Goal: Information Seeking & Learning: Learn about a topic

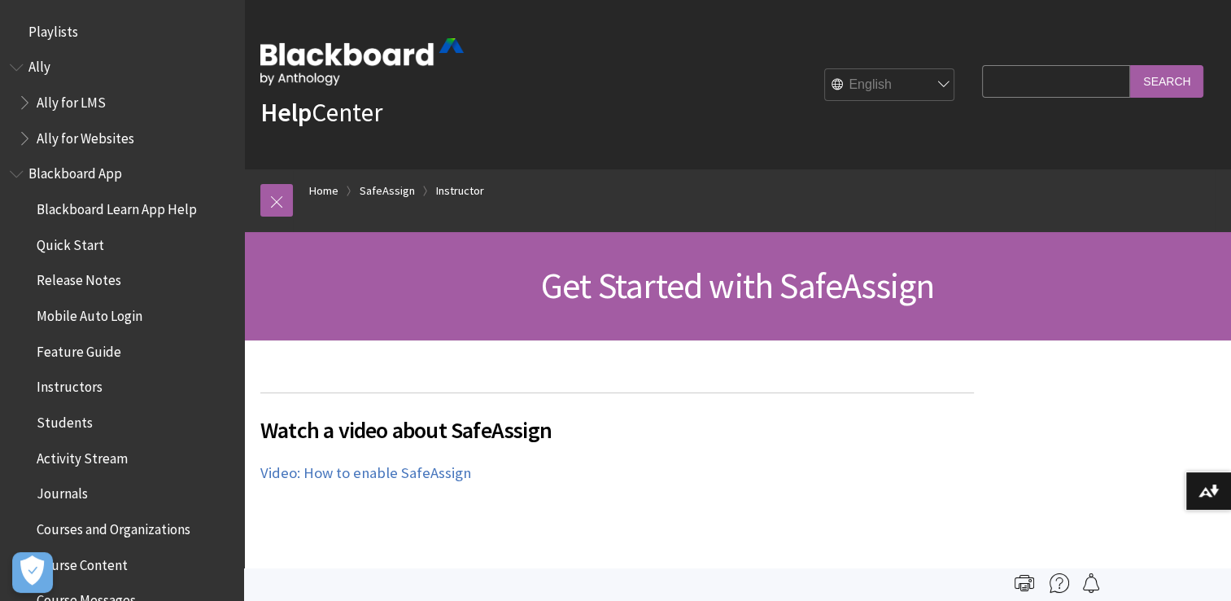
scroll to position [1947, 0]
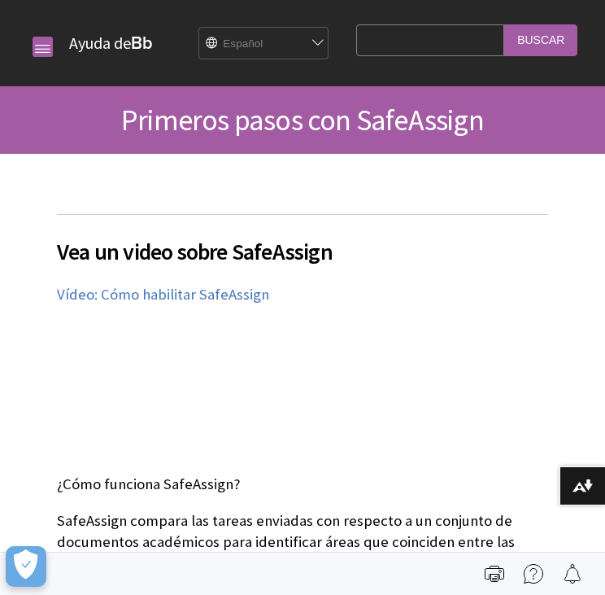
scroll to position [1092, 0]
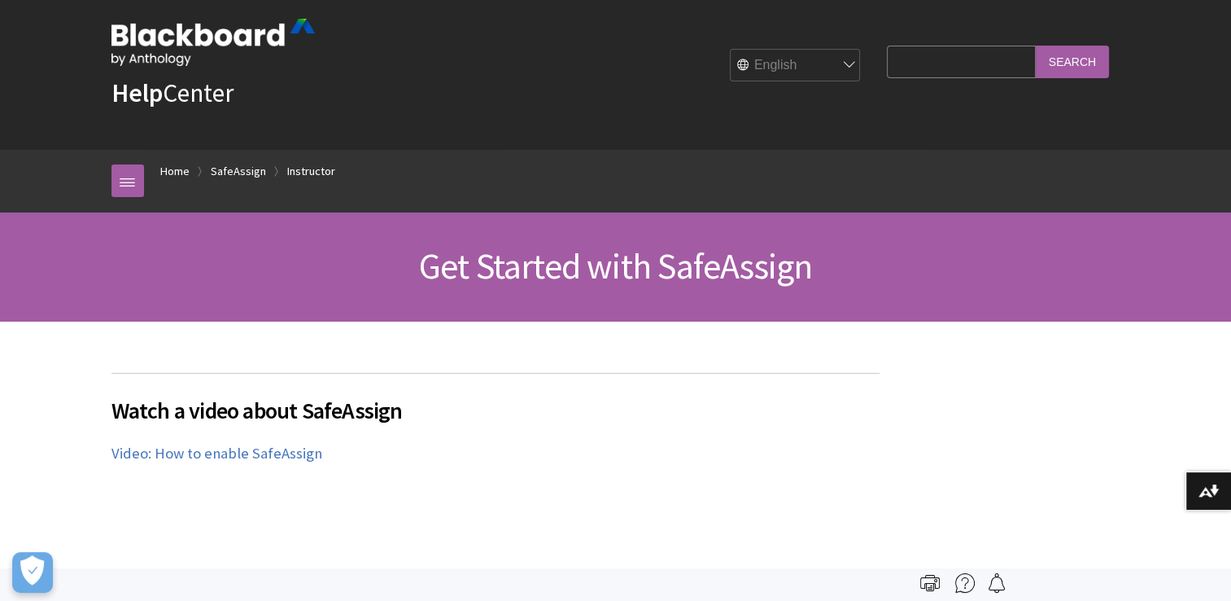
scroll to position [26, 0]
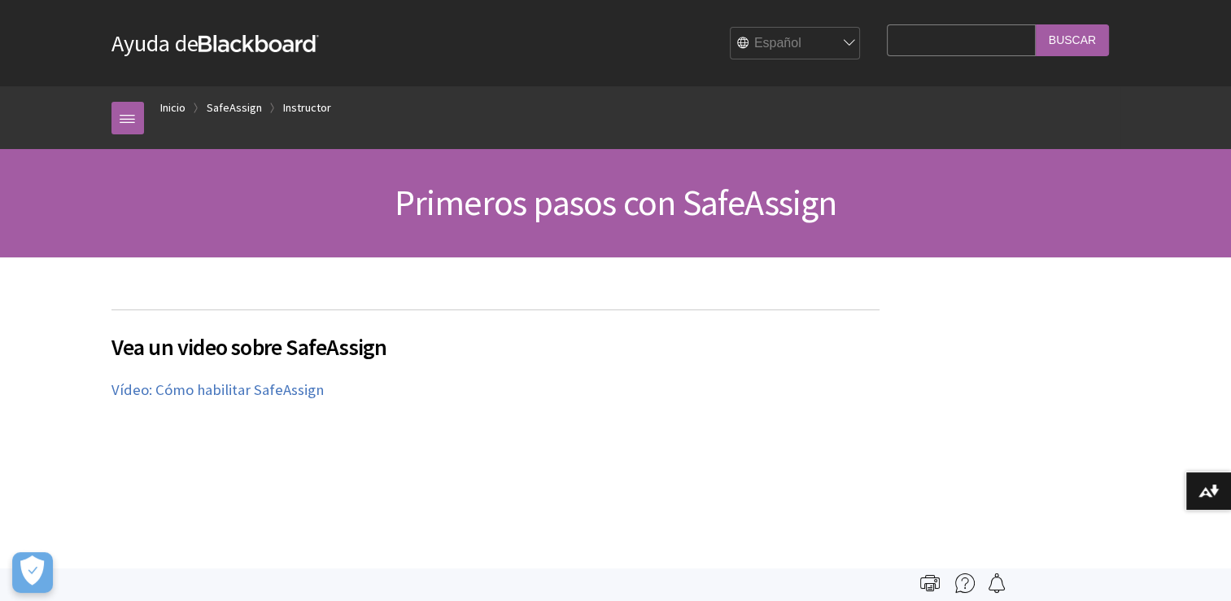
scroll to position [1436, 0]
click at [263, 106] on ol "Inicio SafeAssign Instructor" at bounding box center [632, 110] width 977 height 48
click at [243, 111] on link "SafeAssign" at bounding box center [234, 108] width 55 height 20
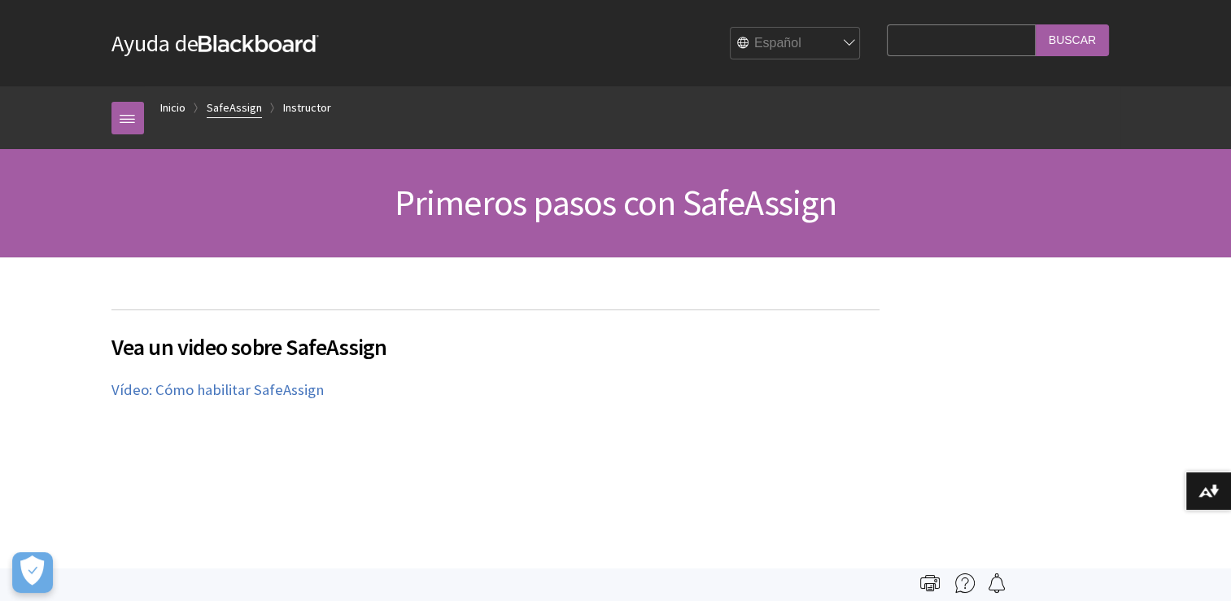
click at [243, 111] on link "SafeAssign" at bounding box center [234, 108] width 55 height 20
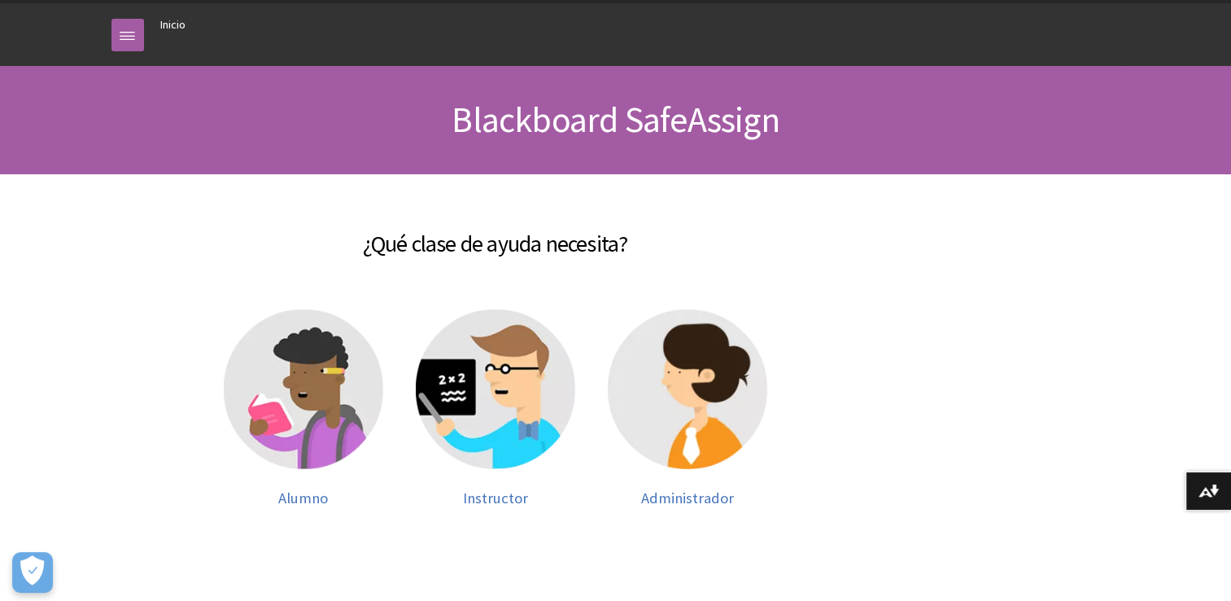
scroll to position [82, 0]
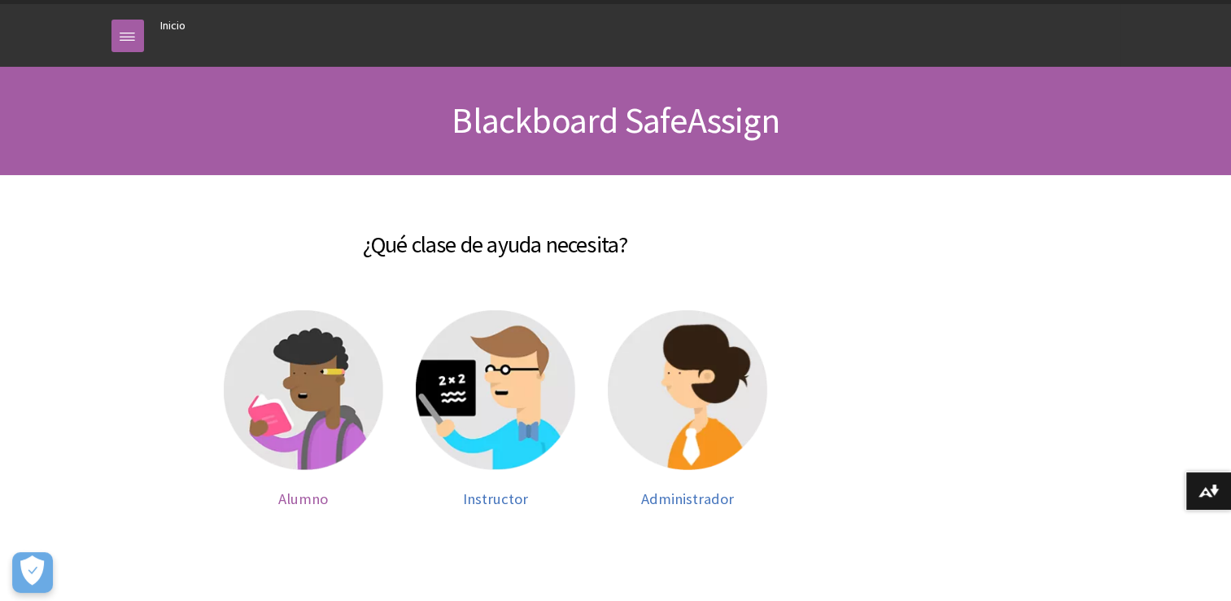
click at [314, 356] on img at bounding box center [304, 390] width 160 height 160
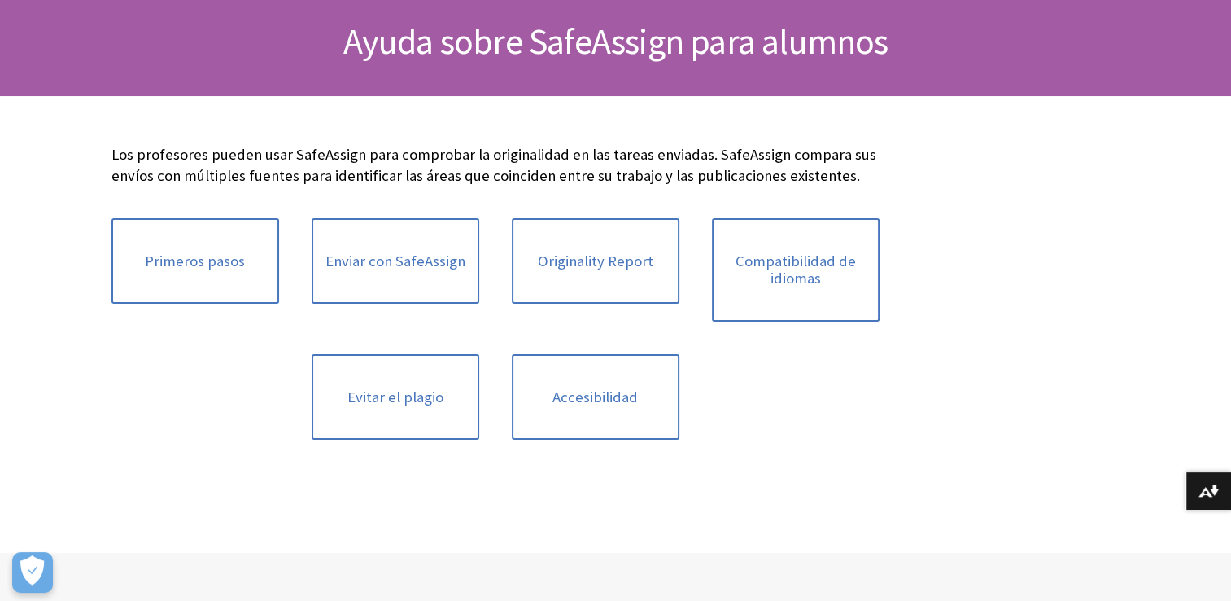
scroll to position [164, 0]
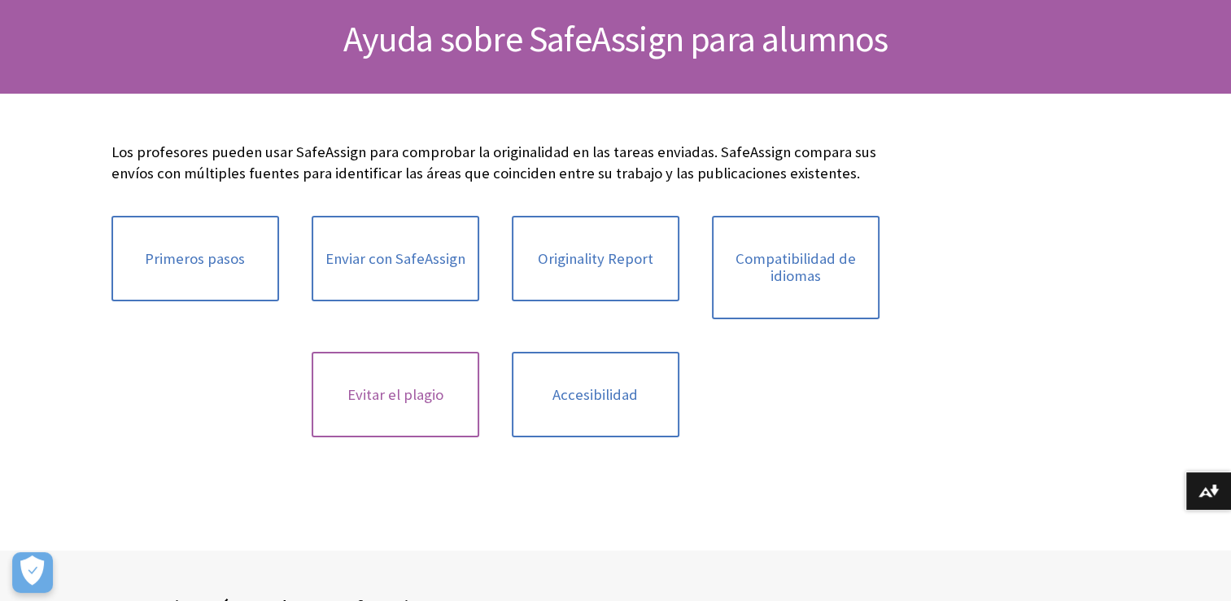
click at [448, 400] on link "Evitar el plagio" at bounding box center [396, 395] width 168 height 86
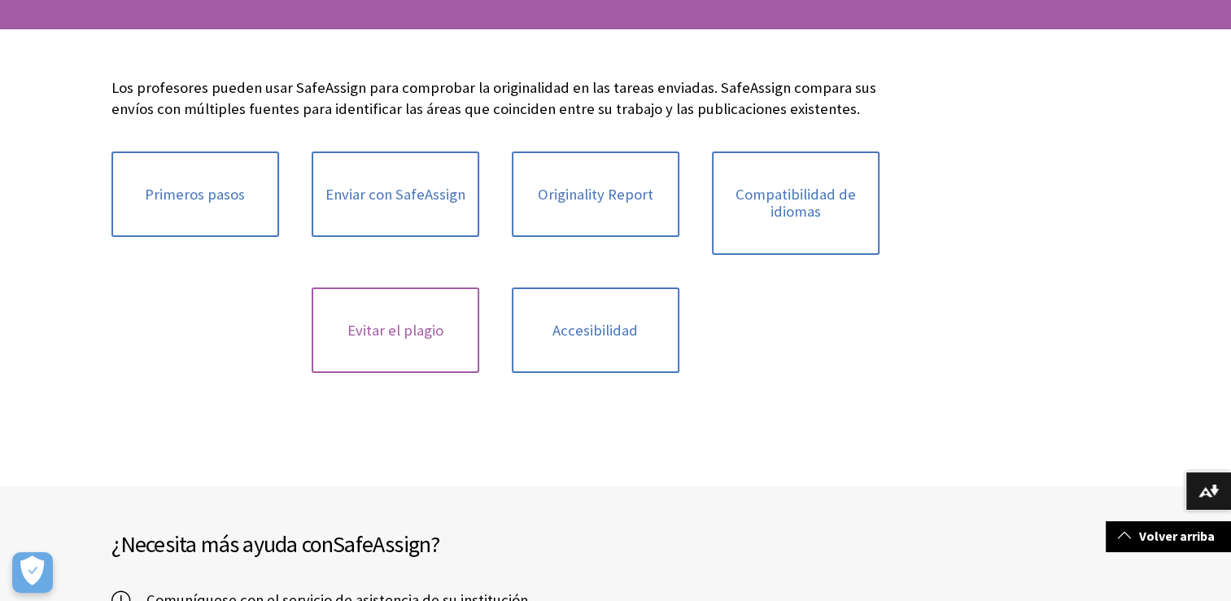
scroll to position [221, 0]
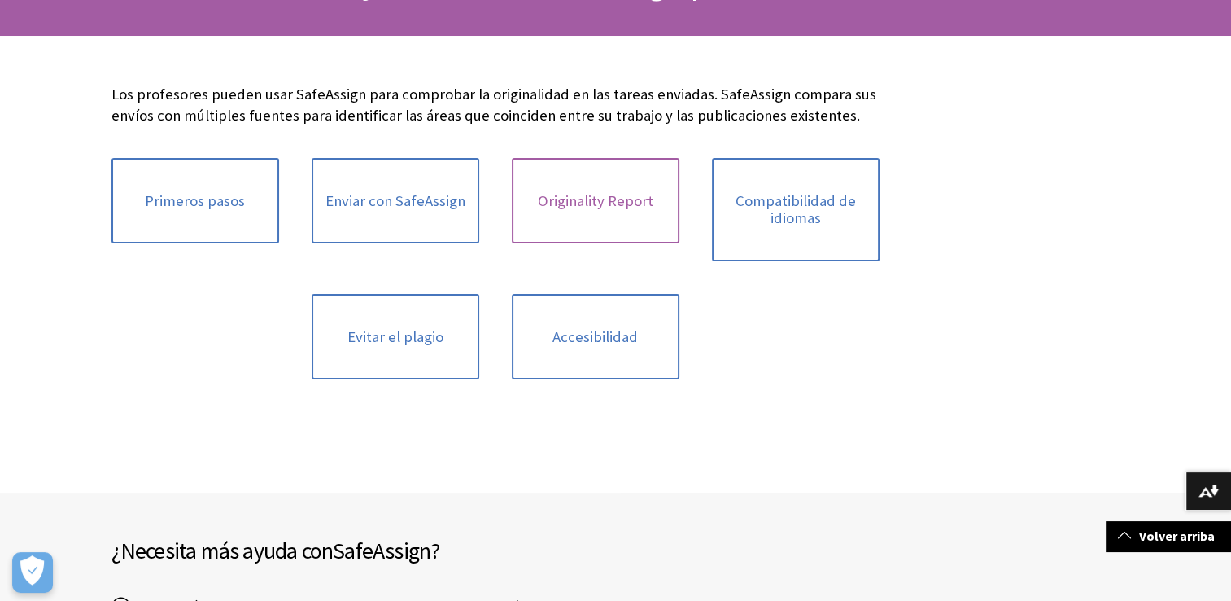
click at [575, 209] on link "Originality Report" at bounding box center [596, 201] width 168 height 86
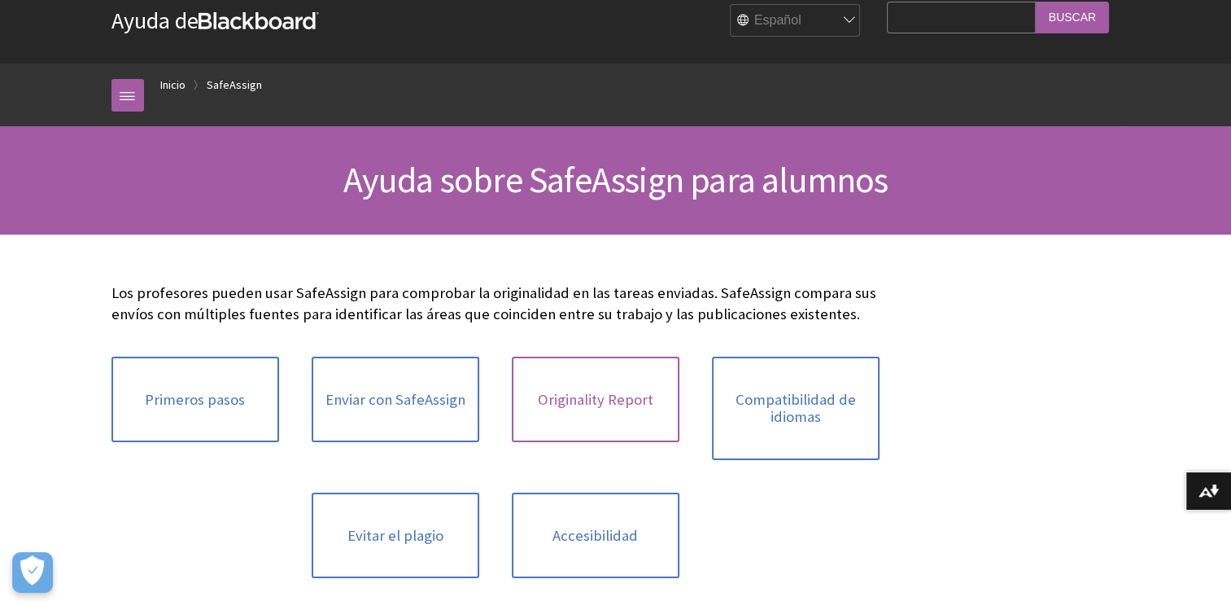
scroll to position [0, 0]
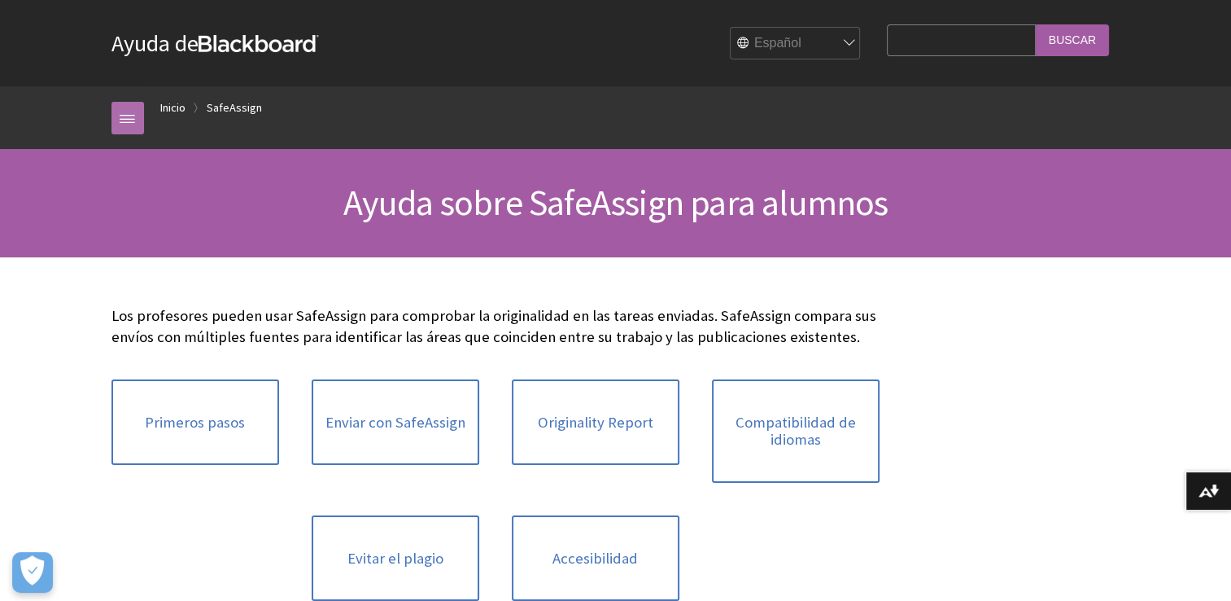
click at [133, 114] on link at bounding box center [127, 118] width 33 height 33
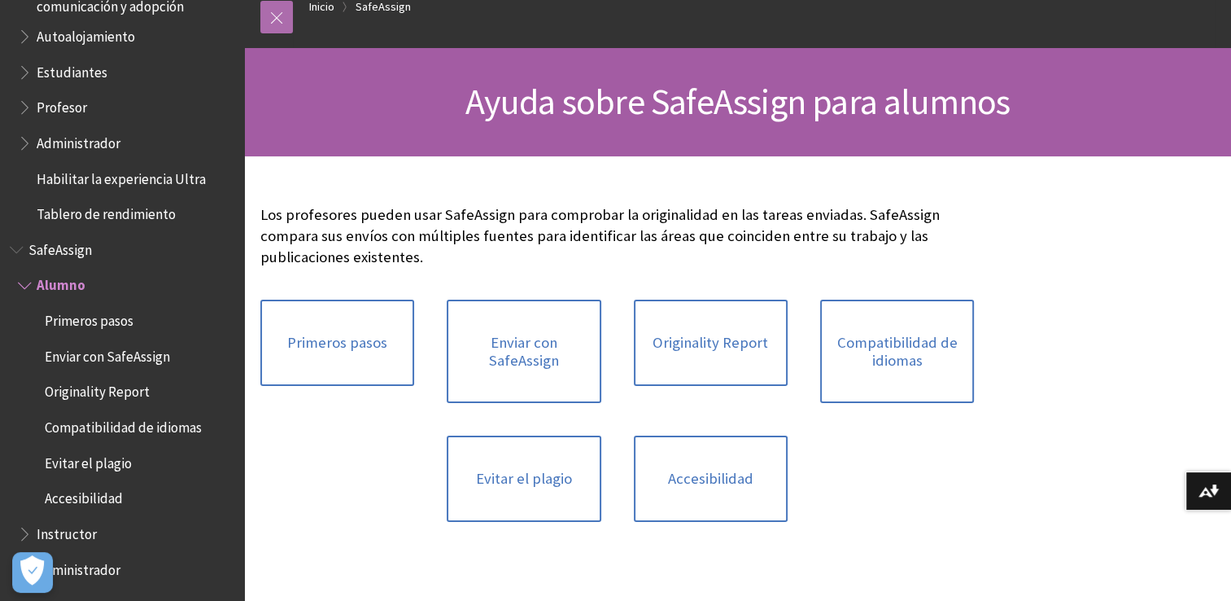
scroll to position [102, 0]
click at [75, 472] on span "Evitar el plagio" at bounding box center [130, 463] width 208 height 28
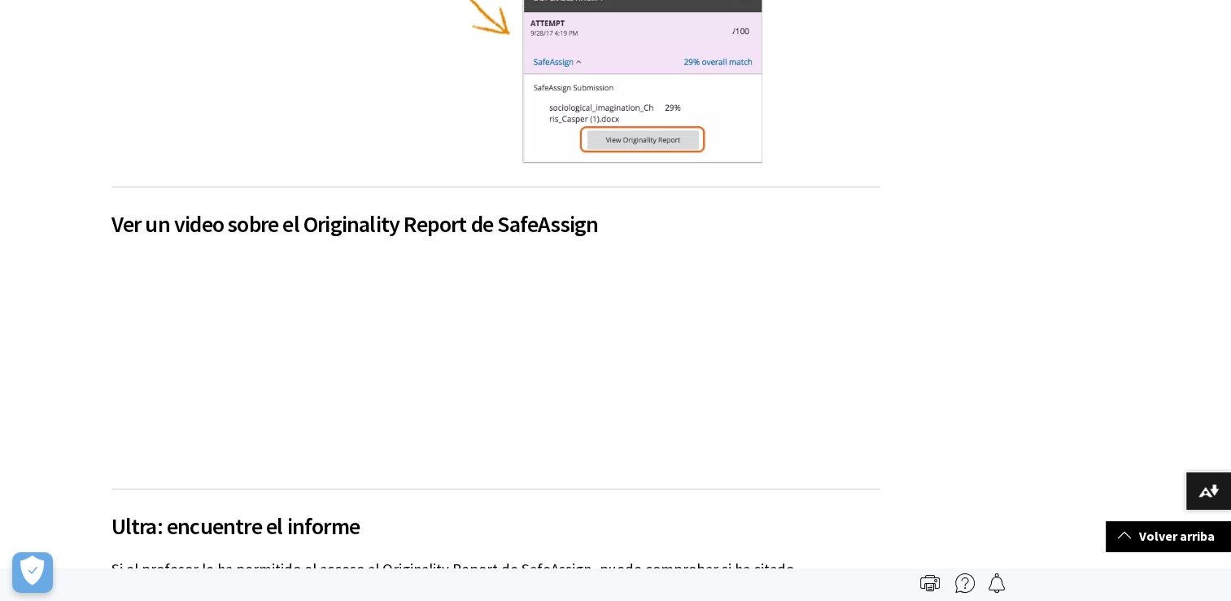
scroll to position [833, 0]
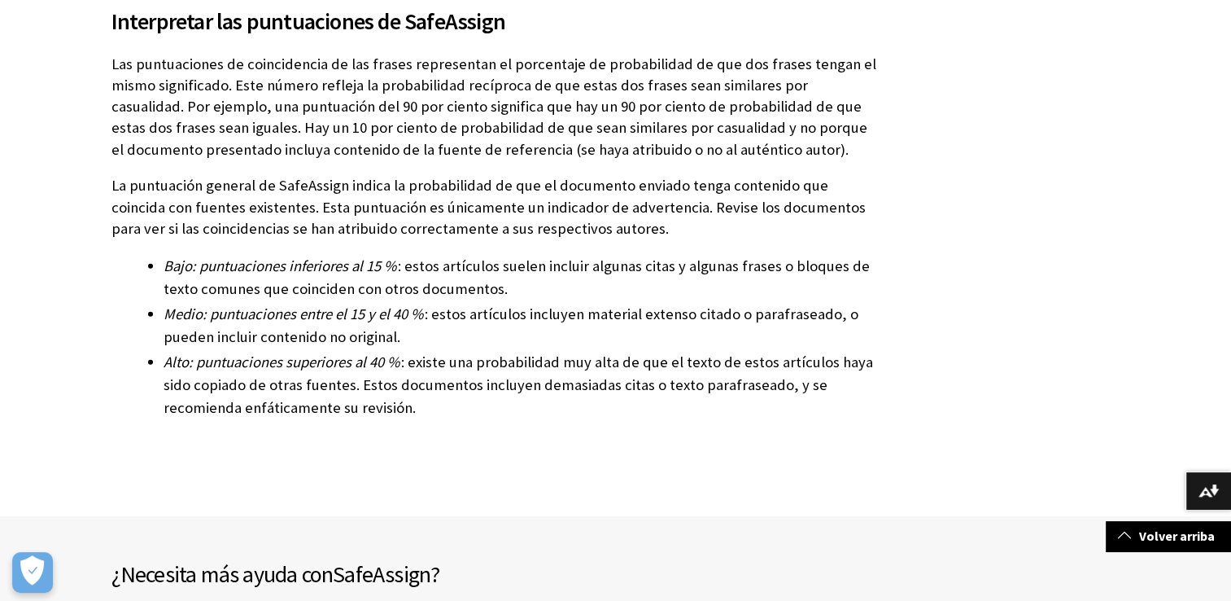
scroll to position [4893, 0]
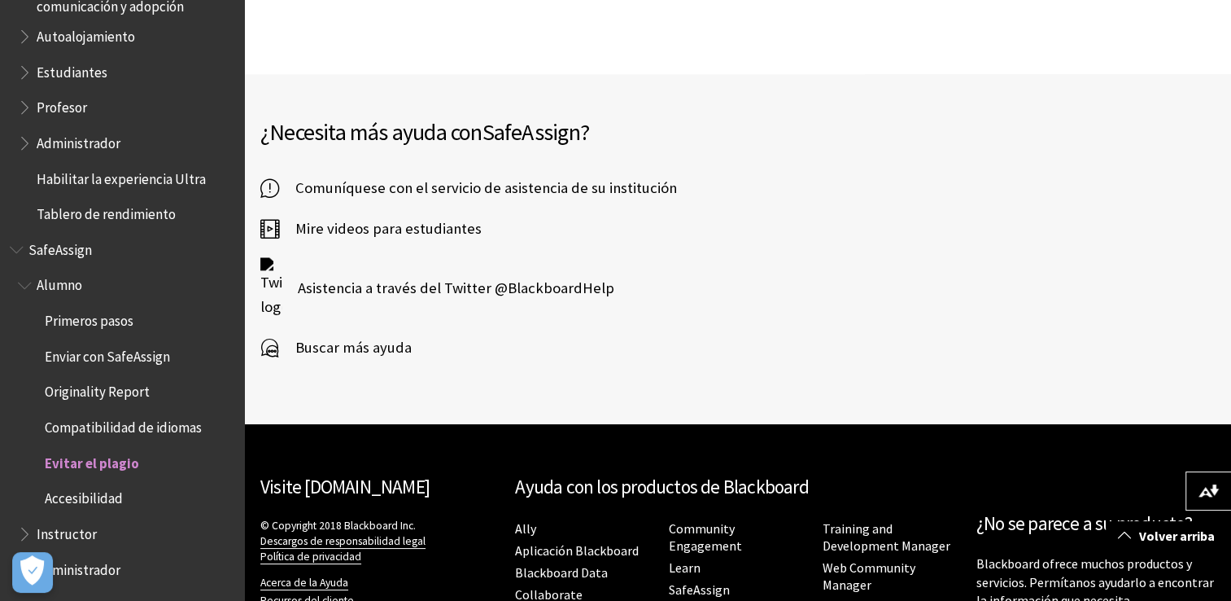
scroll to position [1683, 0]
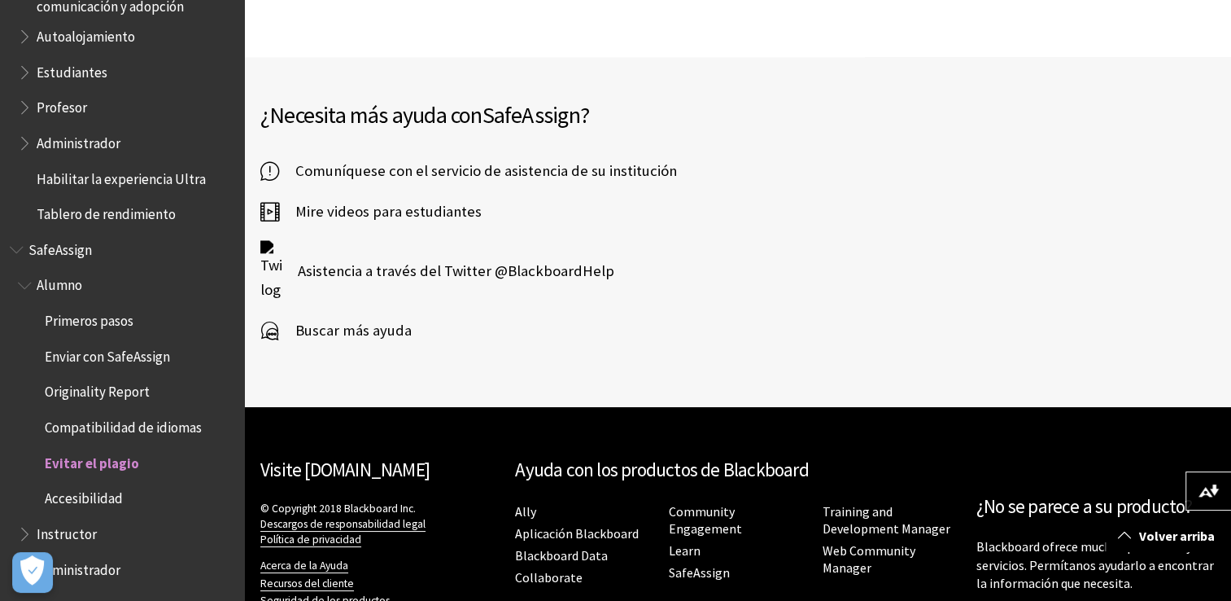
click at [298, 318] on span "Buscar más ayuda" at bounding box center [345, 330] width 133 height 24
click at [113, 46] on span "Autoalojamiento" at bounding box center [126, 37] width 216 height 28
